Goal: Transaction & Acquisition: Obtain resource

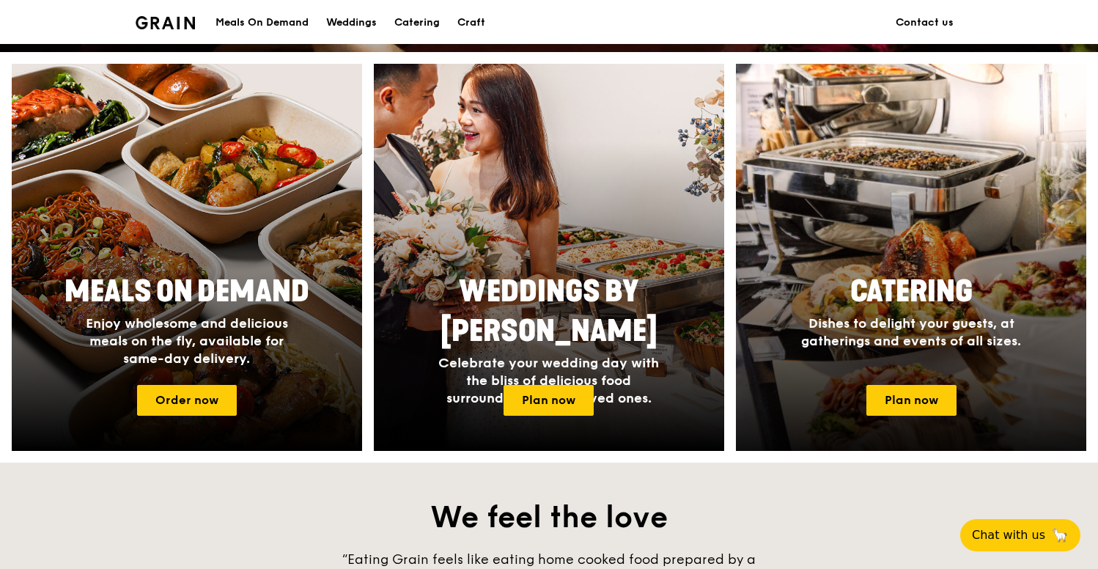
scroll to position [535, 0]
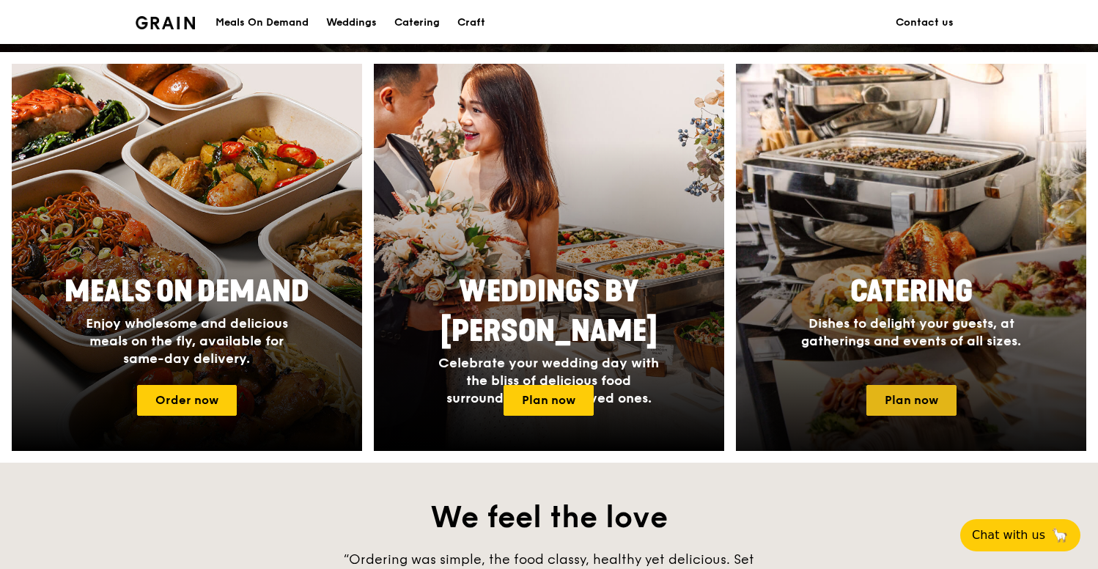
click at [925, 400] on link "Plan now" at bounding box center [912, 400] width 90 height 31
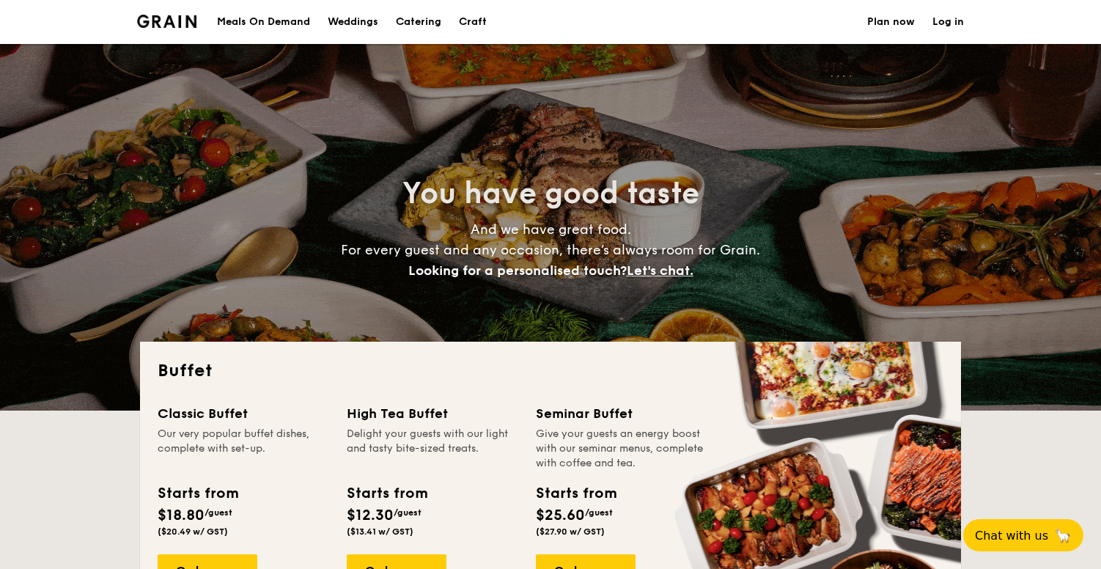
select select
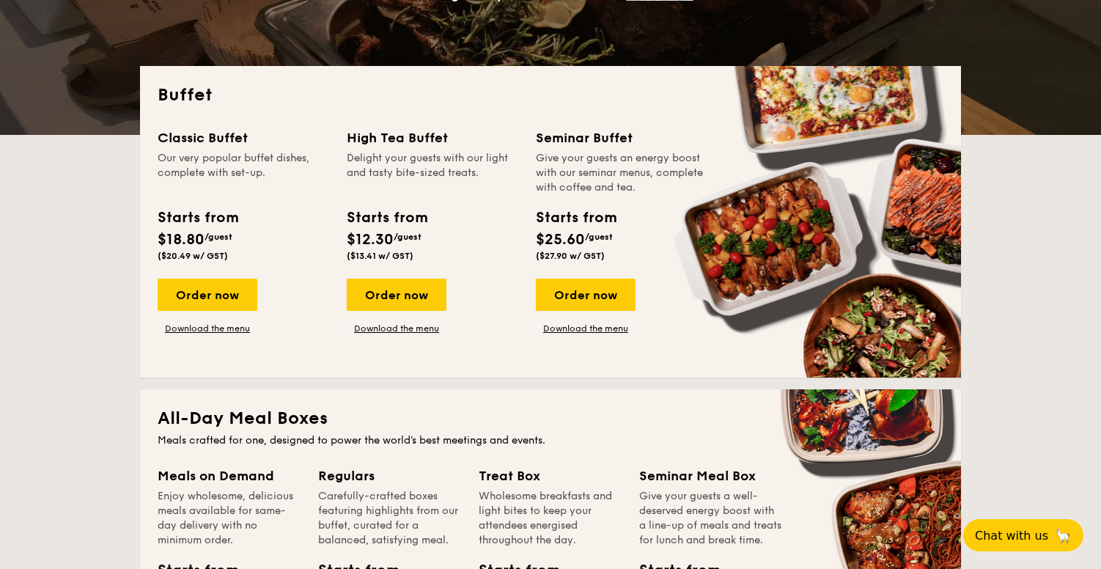
scroll to position [278, 0]
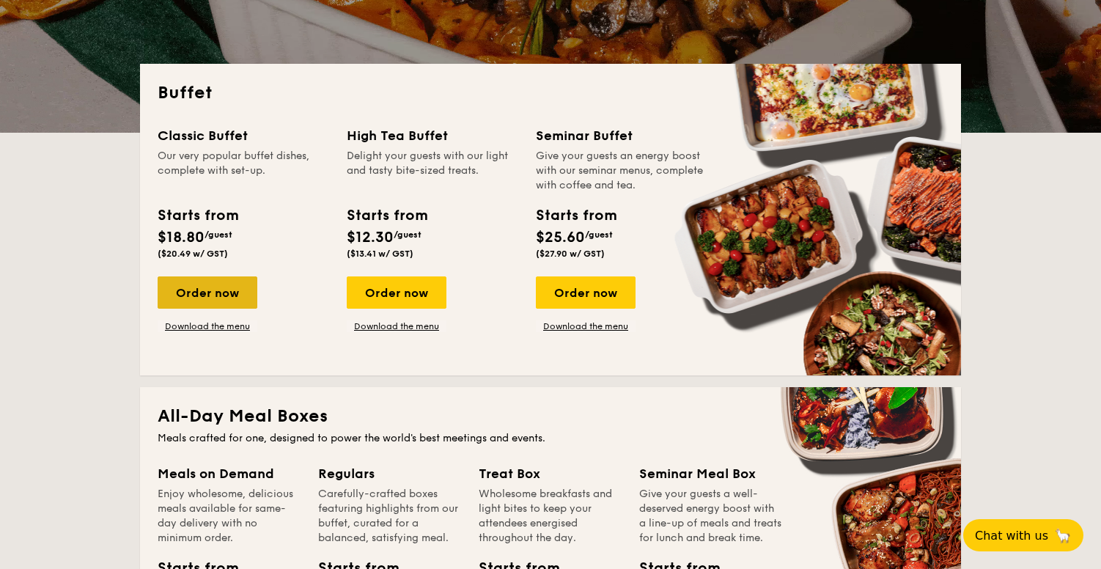
click at [218, 300] on div "Order now" at bounding box center [208, 292] width 100 height 32
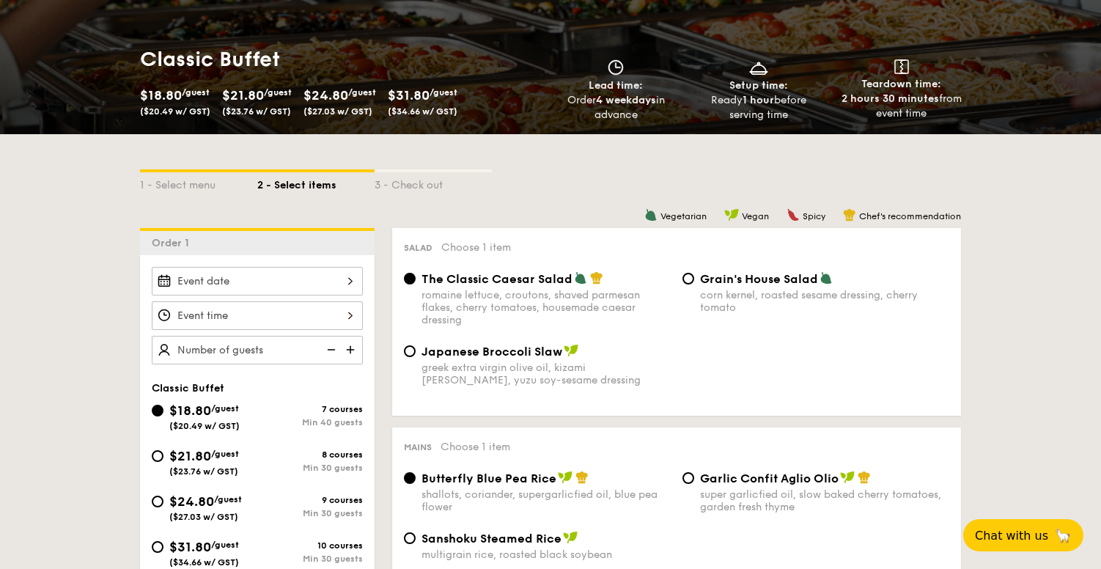
scroll to position [201, 0]
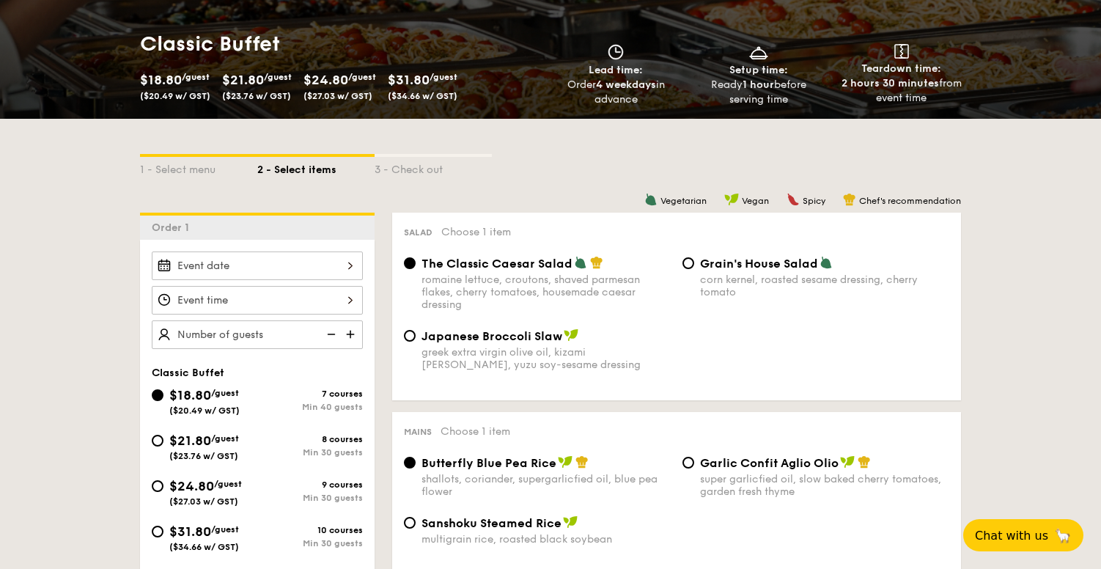
select select
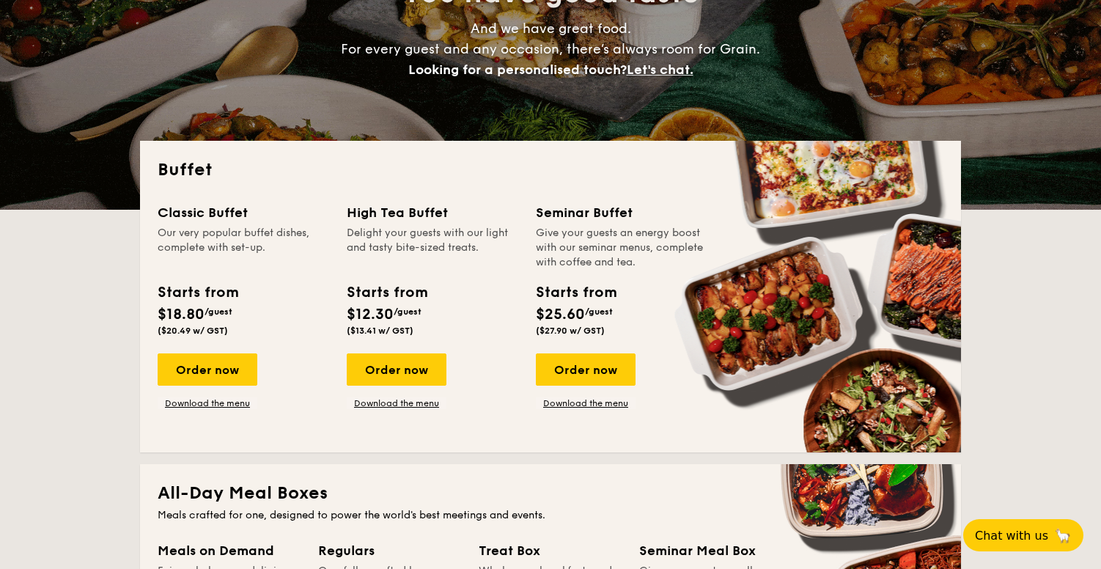
scroll to position [278, 0]
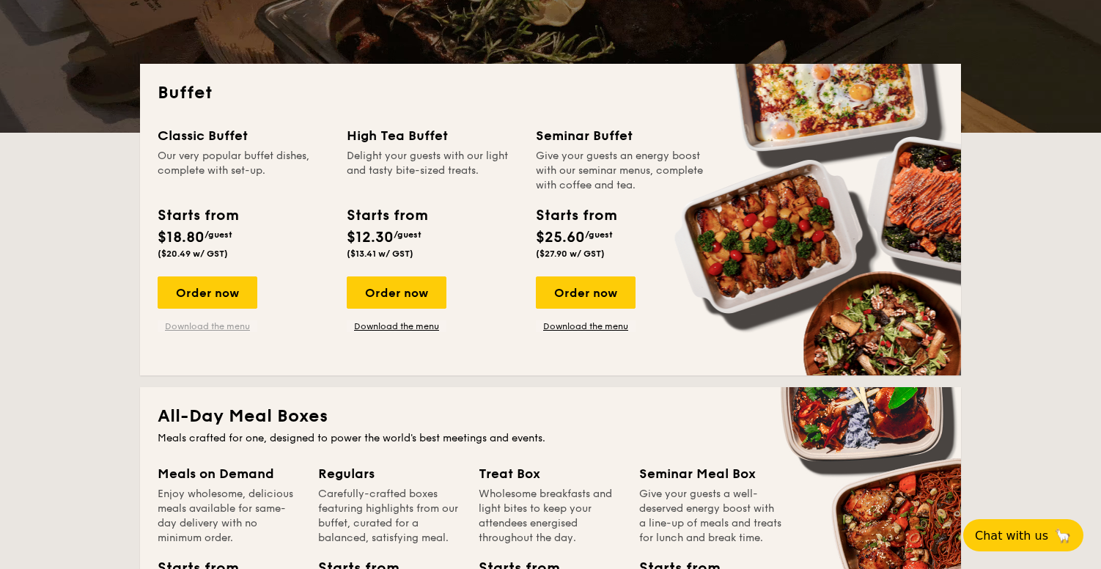
click at [193, 322] on link "Download the menu" at bounding box center [208, 326] width 100 height 12
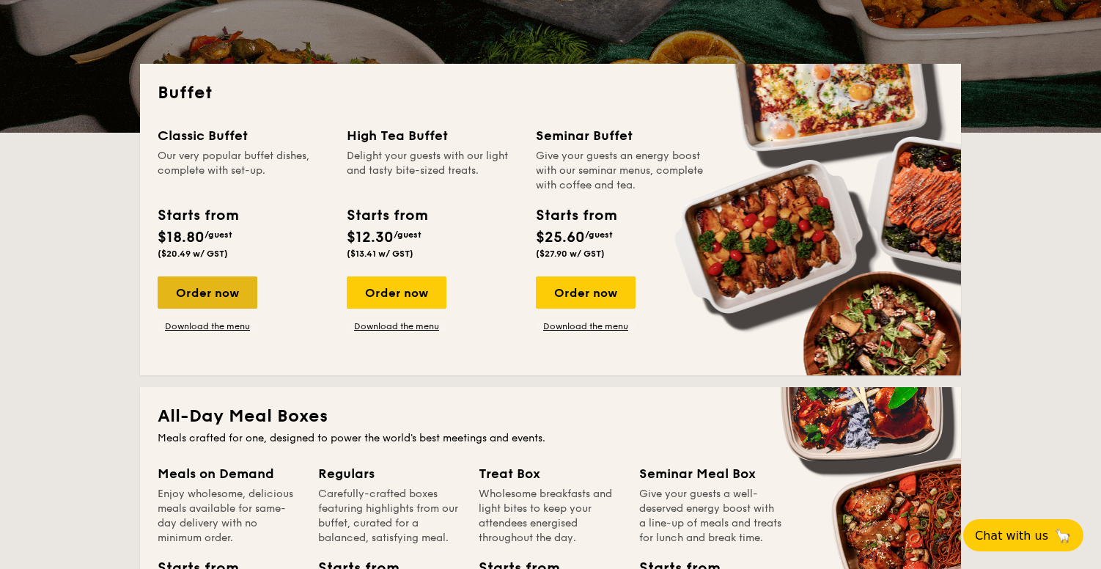
click at [201, 296] on div "Order now" at bounding box center [208, 292] width 100 height 32
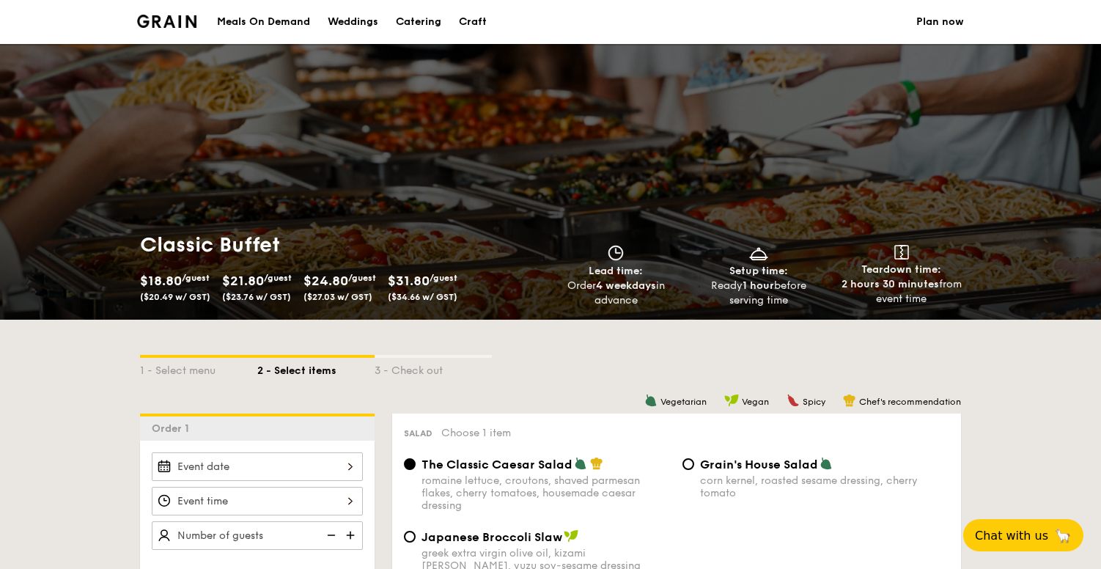
select select
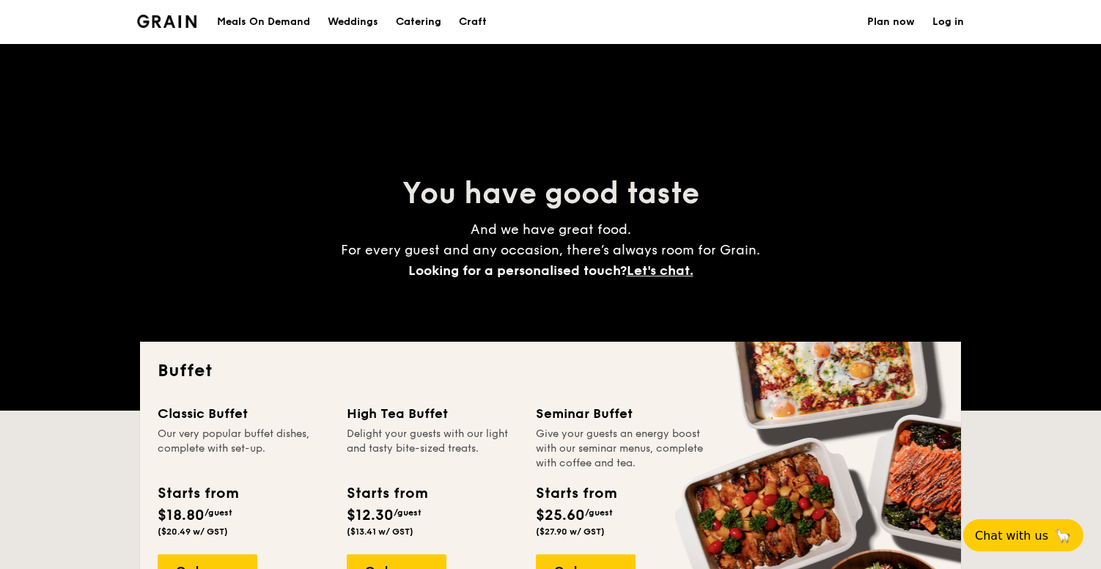
scroll to position [278, 0]
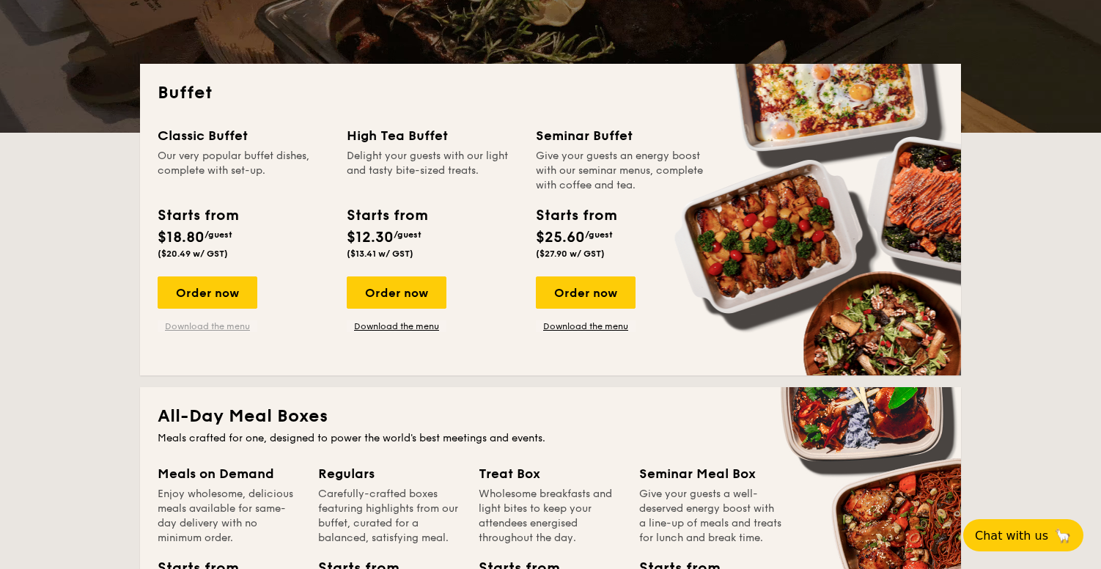
click at [221, 328] on link "Download the menu" at bounding box center [208, 326] width 100 height 12
